Goal: Task Accomplishment & Management: Manage account settings

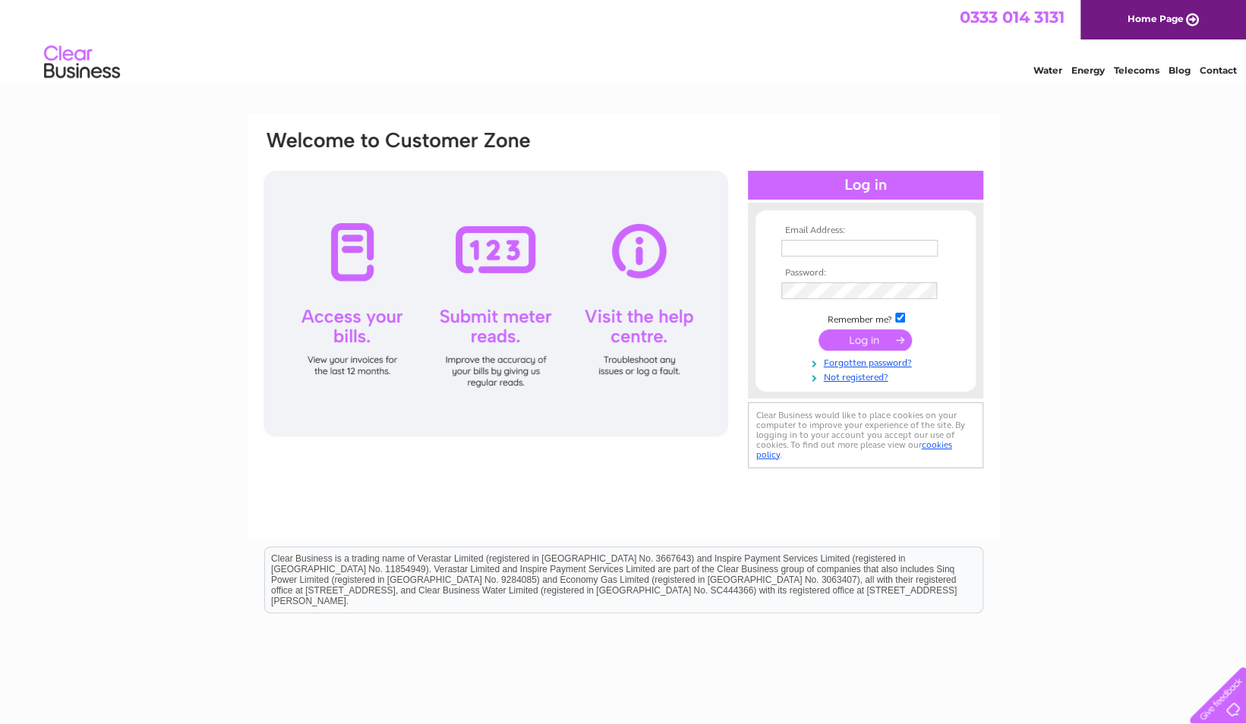
type input "luke.johnston@whitehavenafc.com"
click at [887, 336] on input "submit" at bounding box center [864, 339] width 93 height 21
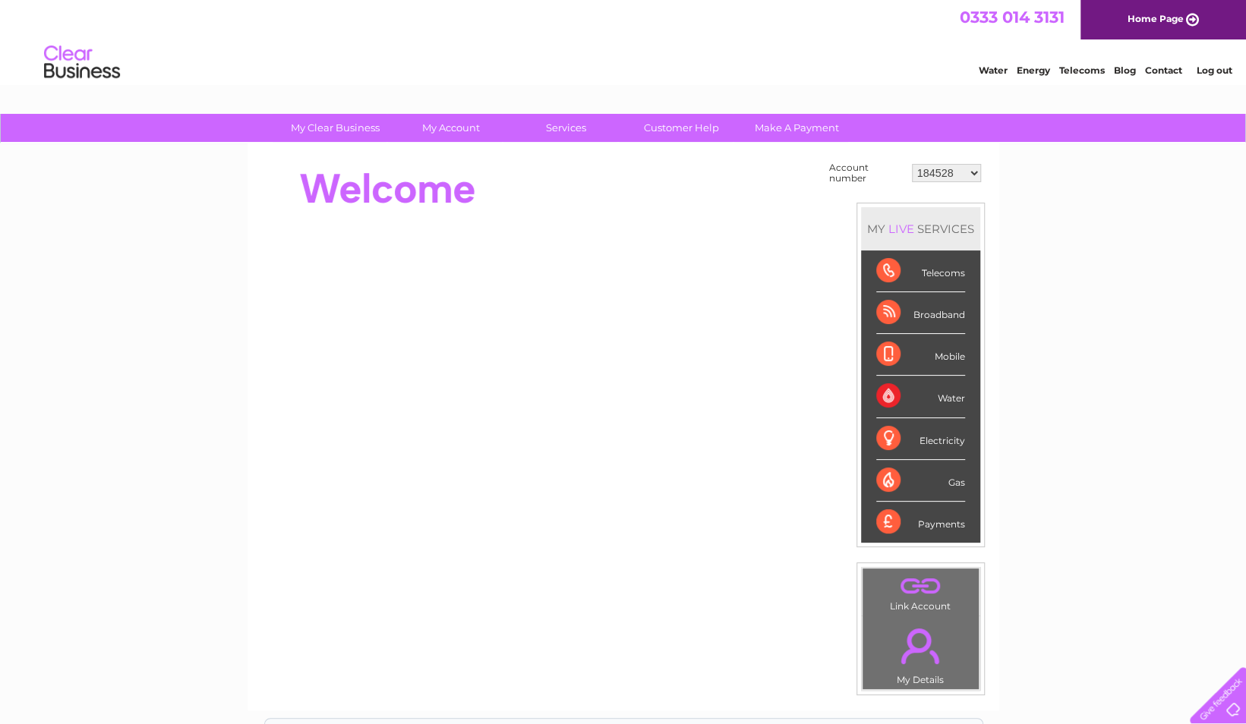
click at [947, 172] on select "184528 30306699" at bounding box center [946, 173] width 69 height 18
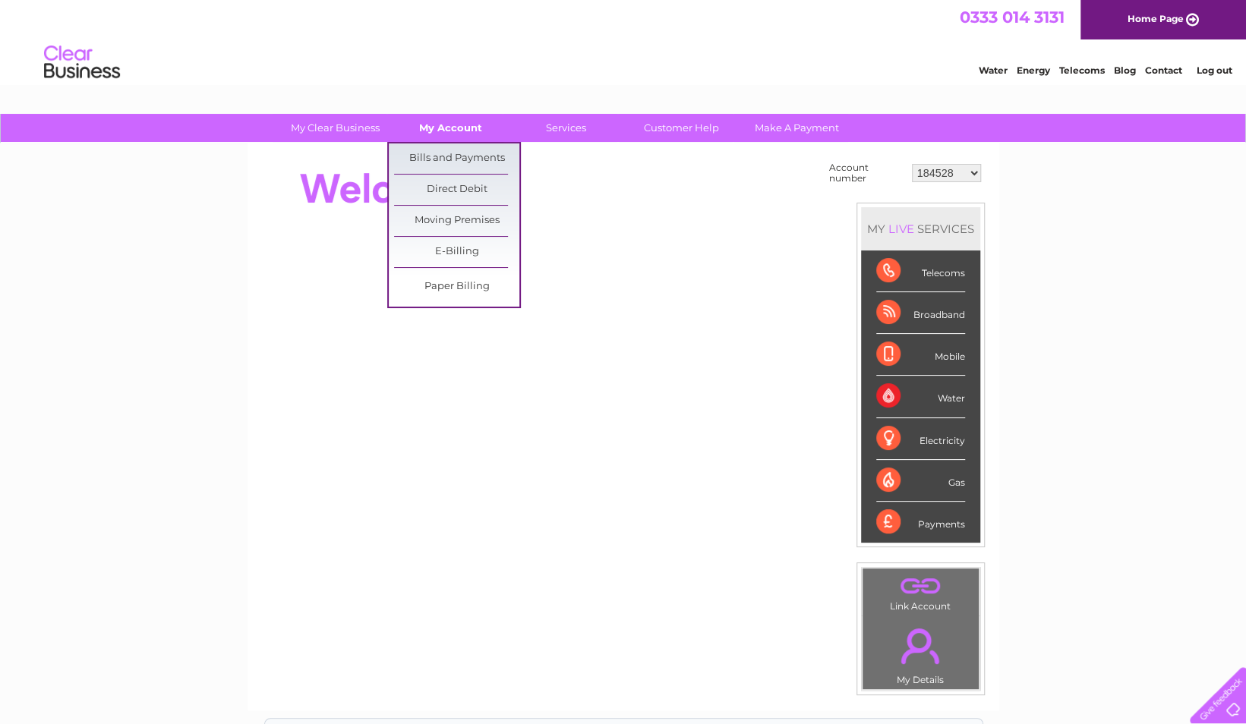
click at [481, 123] on link "My Account" at bounding box center [450, 128] width 125 height 28
click at [471, 165] on link "Bills and Payments" at bounding box center [456, 158] width 125 height 30
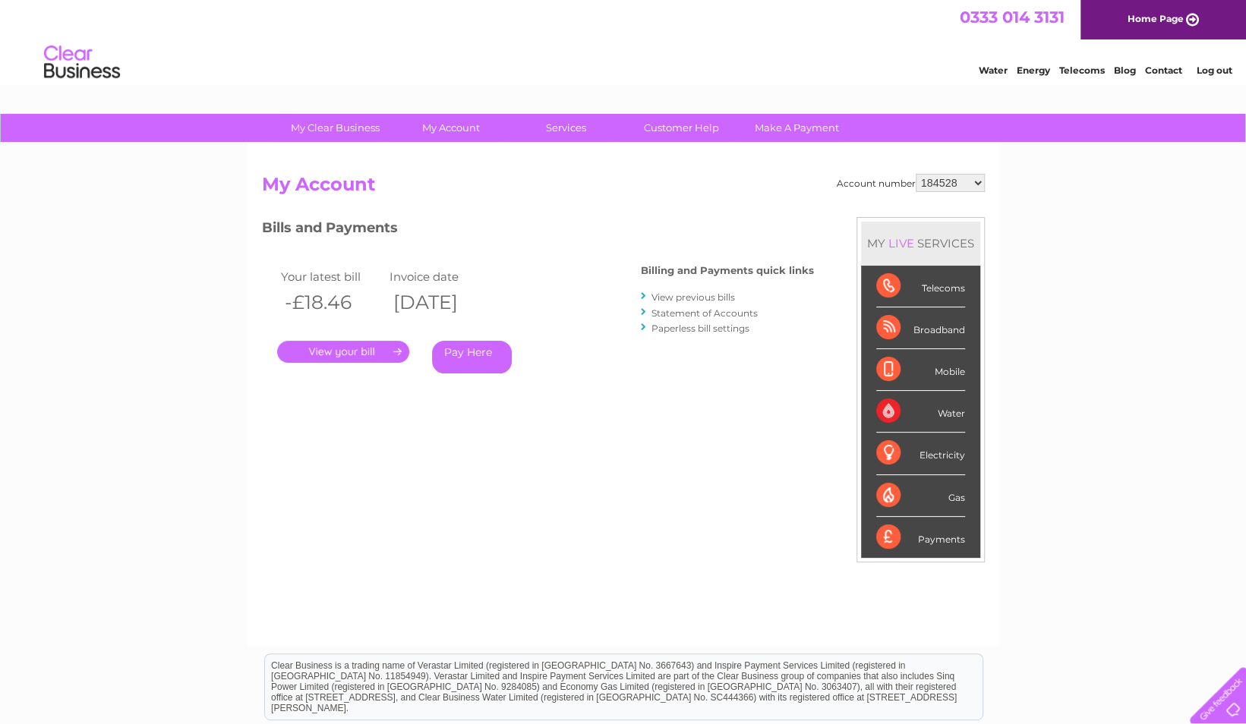
click at [944, 181] on select "184528 30306699" at bounding box center [949, 183] width 69 height 18
select select "30306699"
click at [915, 174] on select "184528 30306699" at bounding box center [949, 183] width 69 height 18
